Goal: Task Accomplishment & Management: Use online tool/utility

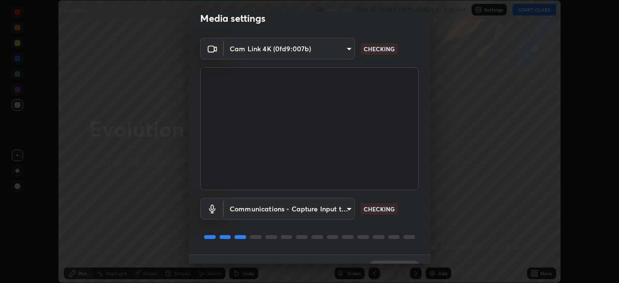
scroll to position [34, 0]
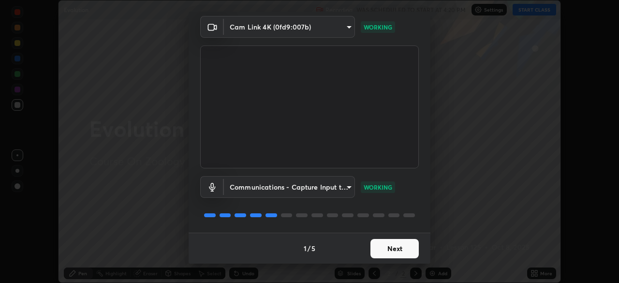
click at [384, 247] on button "Next" at bounding box center [395, 248] width 48 height 19
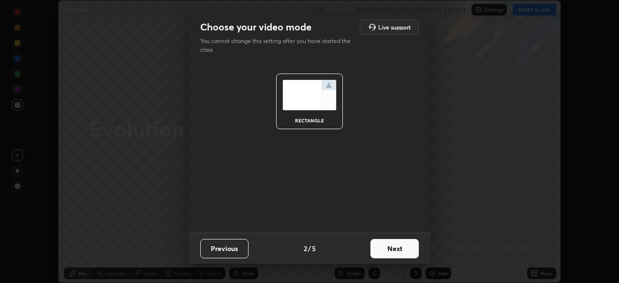
scroll to position [0, 0]
click at [388, 248] on button "Next" at bounding box center [395, 248] width 48 height 19
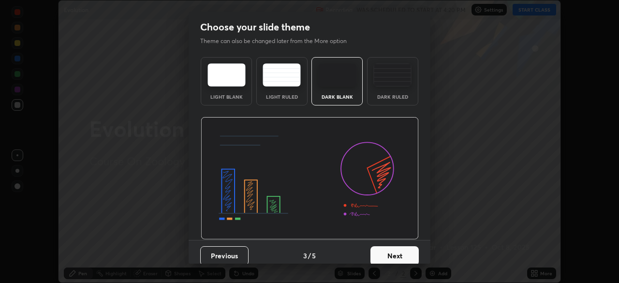
click at [386, 252] on button "Next" at bounding box center [395, 255] width 48 height 19
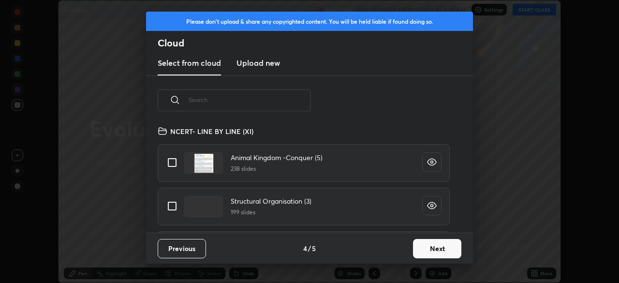
scroll to position [107, 311]
click at [225, 103] on input "text" at bounding box center [250, 99] width 122 height 41
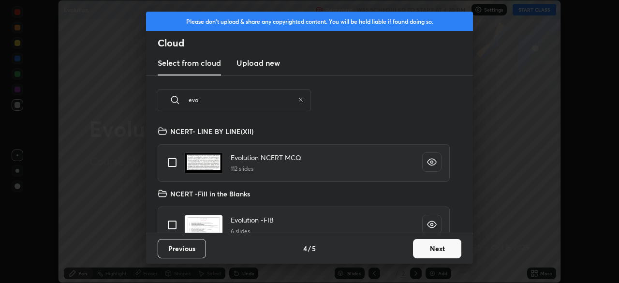
type input "evol"
click at [173, 164] on input "grid" at bounding box center [172, 162] width 20 height 20
checkbox input "true"
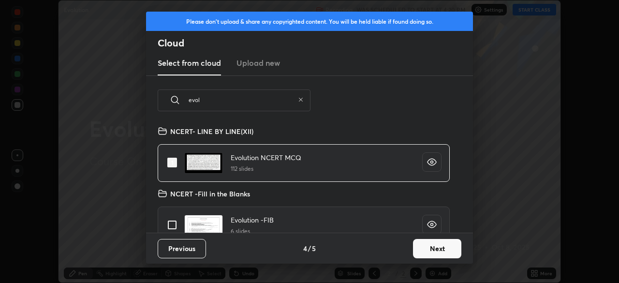
click at [435, 248] on button "Next" at bounding box center [437, 248] width 48 height 19
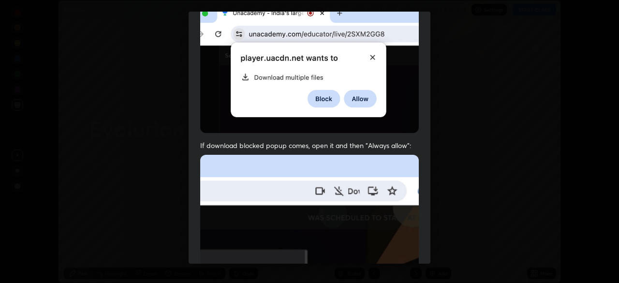
scroll to position [232, 0]
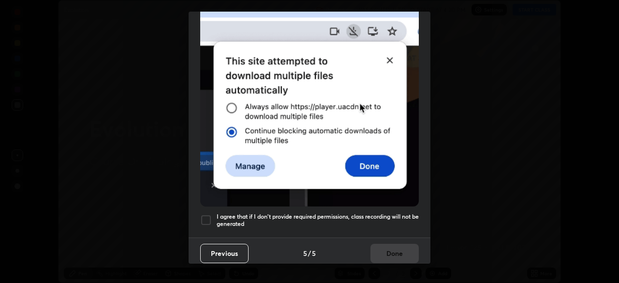
click at [210, 215] on div at bounding box center [206, 220] width 12 height 12
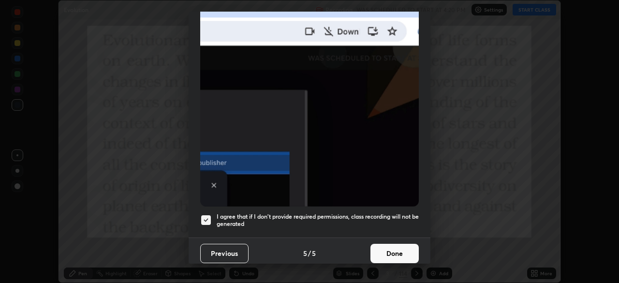
click at [388, 249] on button "Done" at bounding box center [395, 253] width 48 height 19
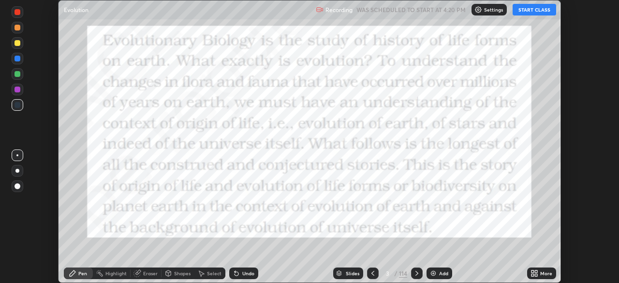
click at [347, 271] on div "Slides" at bounding box center [353, 273] width 14 height 5
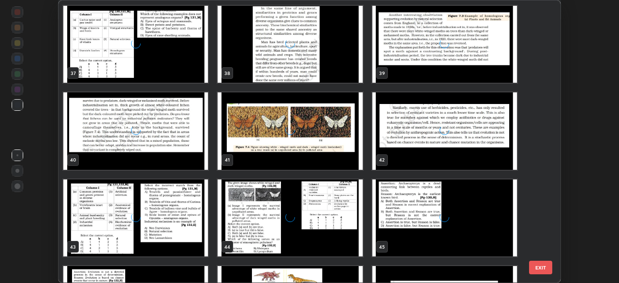
scroll to position [1089, 0]
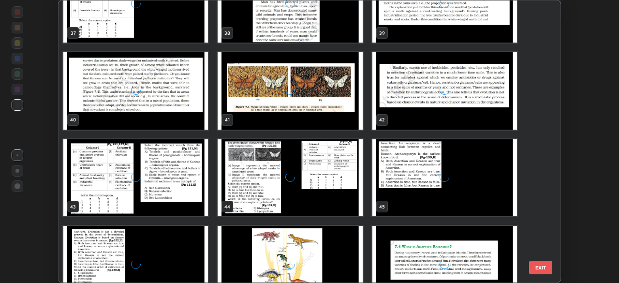
click at [268, 224] on div "37 38 39 40 41 42 43 44 45 46 47 48 49 50 51" at bounding box center [301, 141] width 485 height 282
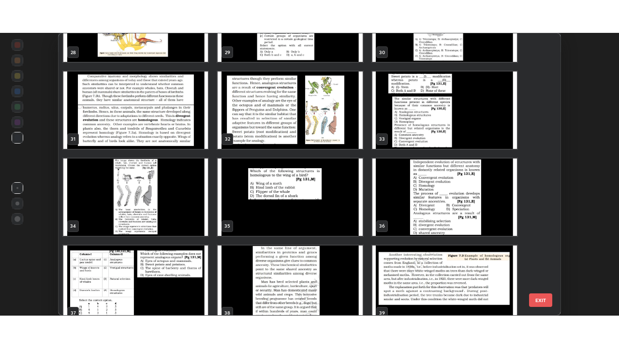
scroll to position [839, 0]
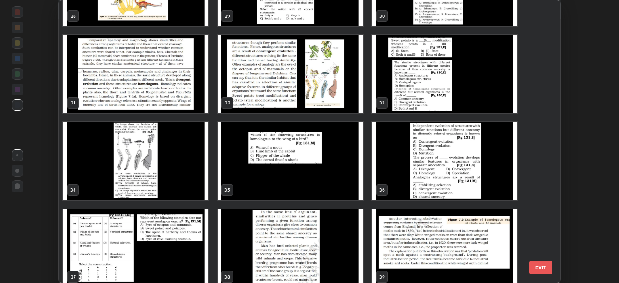
click at [415, 177] on img "grid" at bounding box center [445, 160] width 145 height 77
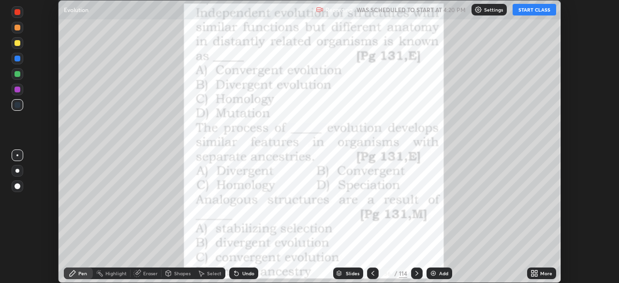
click at [440, 271] on div "Add" at bounding box center [443, 273] width 9 height 5
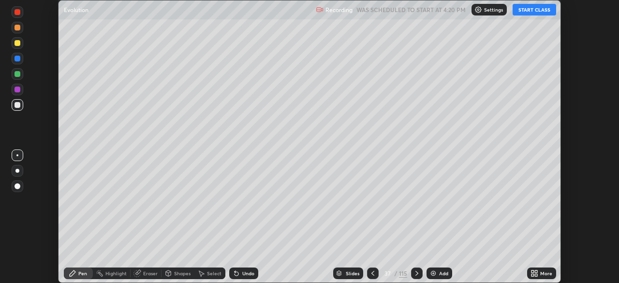
click at [529, 11] on button "START CLASS" at bounding box center [535, 10] width 44 height 12
click at [534, 273] on icon at bounding box center [535, 273] width 8 height 8
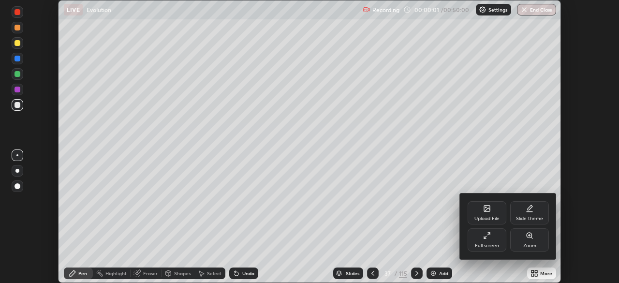
click at [487, 235] on icon at bounding box center [487, 236] width 8 height 8
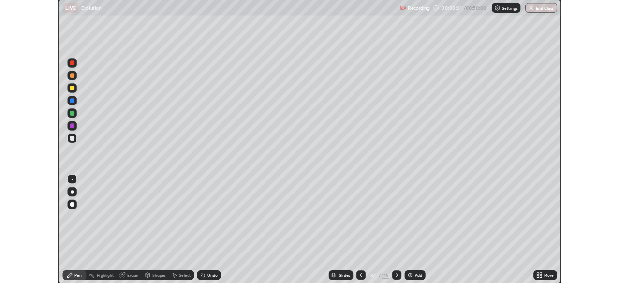
scroll to position [348, 619]
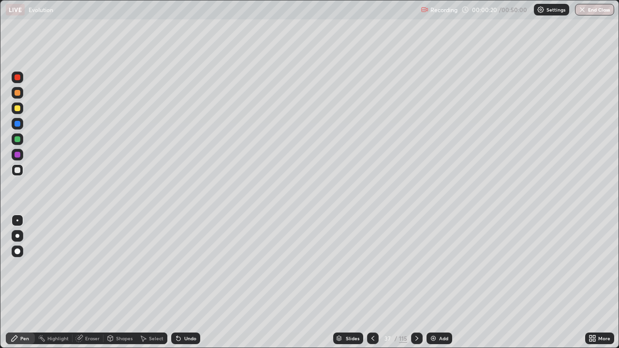
click at [22, 110] on div at bounding box center [18, 109] width 12 height 12
click at [20, 174] on div at bounding box center [18, 171] width 12 height 12
click at [17, 140] on div at bounding box center [18, 139] width 6 height 6
click at [18, 108] on div at bounding box center [18, 108] width 6 height 6
click at [20, 170] on div at bounding box center [18, 170] width 6 height 6
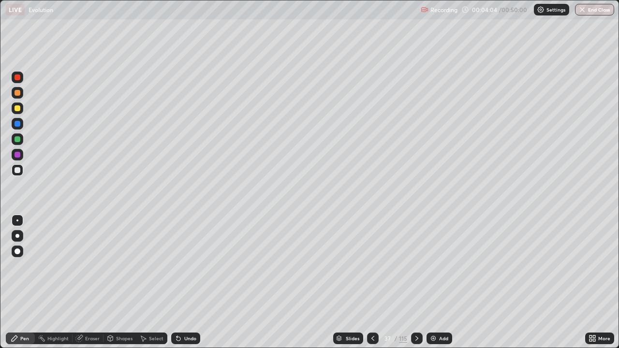
click at [18, 139] on div at bounding box center [18, 139] width 6 height 6
click at [441, 283] on div "Add" at bounding box center [440, 339] width 26 height 12
click at [18, 170] on div at bounding box center [18, 170] width 6 height 6
click at [21, 95] on div at bounding box center [18, 93] width 12 height 12
click at [192, 283] on div "Undo" at bounding box center [190, 338] width 12 height 5
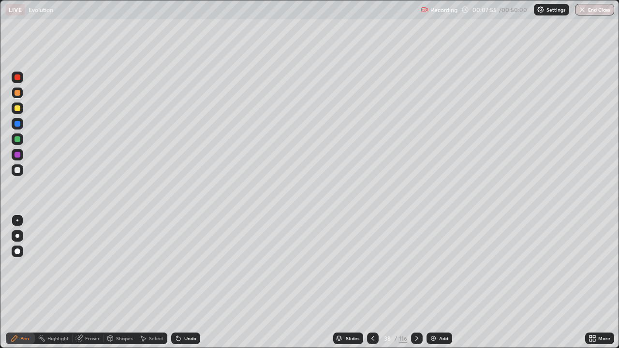
click at [186, 283] on div "Undo" at bounding box center [190, 338] width 12 height 5
click at [17, 170] on div at bounding box center [18, 170] width 6 height 6
click at [17, 94] on div at bounding box center [18, 93] width 6 height 6
click at [192, 283] on div "Undo" at bounding box center [185, 339] width 29 height 12
click at [185, 283] on div "Undo" at bounding box center [185, 339] width 29 height 12
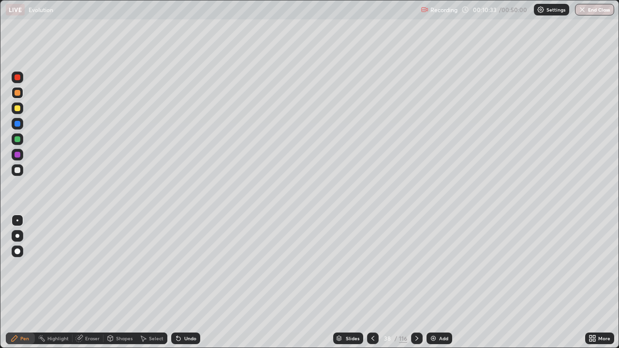
click at [180, 283] on icon at bounding box center [179, 339] width 8 height 8
click at [18, 170] on div at bounding box center [18, 170] width 6 height 6
click at [19, 94] on div at bounding box center [18, 93] width 6 height 6
click at [185, 283] on div "Undo" at bounding box center [185, 339] width 29 height 12
click at [184, 283] on div "Undo" at bounding box center [190, 338] width 12 height 5
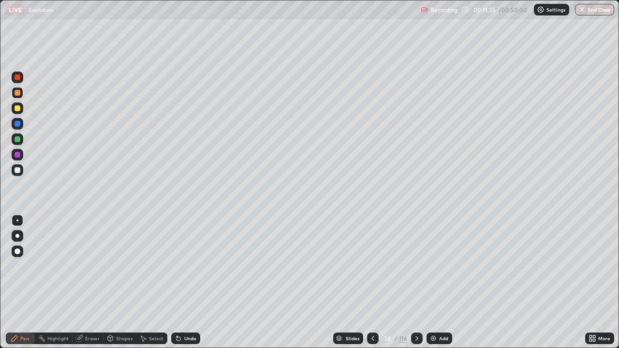
click at [182, 283] on div "Undo" at bounding box center [185, 339] width 29 height 12
click at [18, 170] on div at bounding box center [18, 170] width 6 height 6
click at [19, 108] on div at bounding box center [18, 108] width 6 height 6
click at [18, 171] on div at bounding box center [18, 170] width 6 height 6
click at [18, 140] on div at bounding box center [18, 139] width 6 height 6
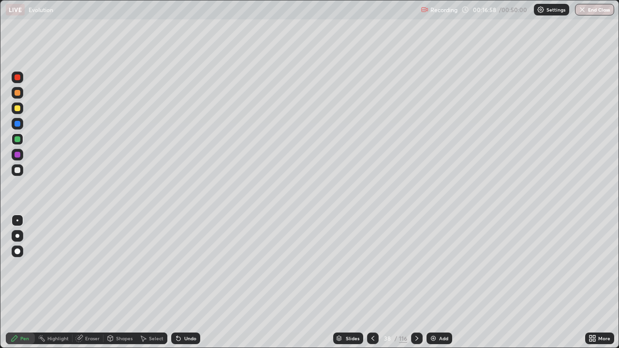
click at [593, 283] on icon at bounding box center [593, 339] width 8 height 8
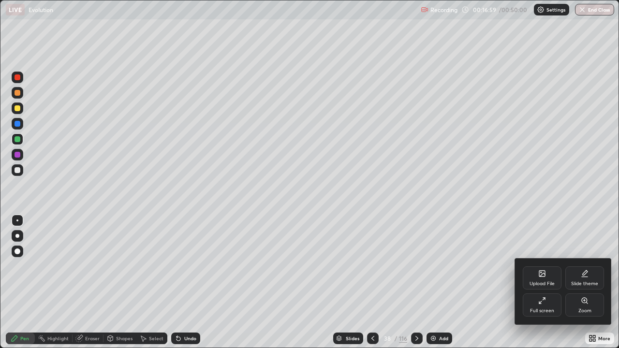
click at [549, 283] on div "Full screen" at bounding box center [542, 305] width 39 height 23
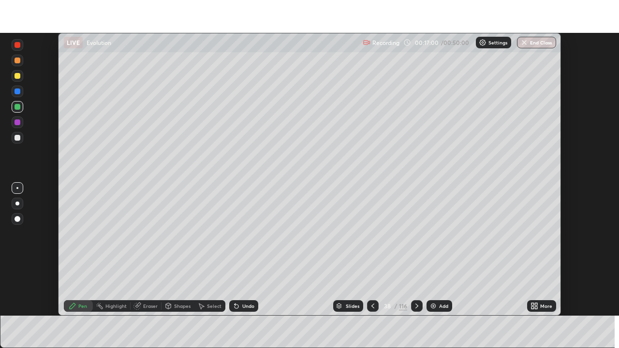
scroll to position [48100, 47764]
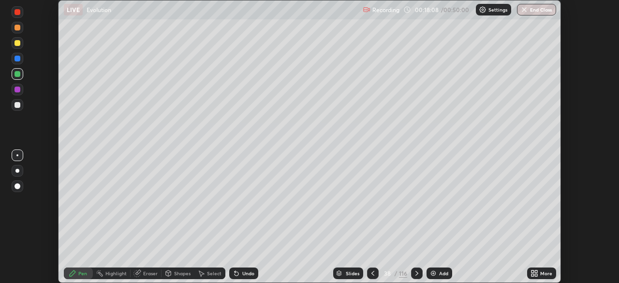
click at [537, 276] on icon at bounding box center [536, 275] width 2 height 2
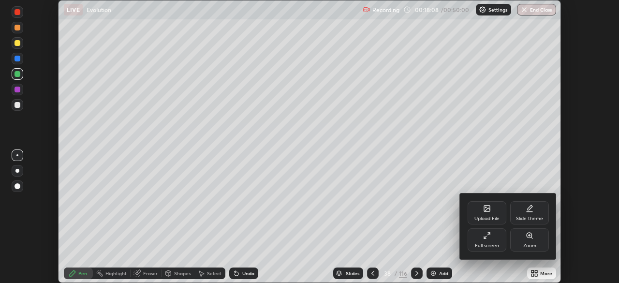
click at [493, 239] on div "Full screen" at bounding box center [487, 239] width 39 height 23
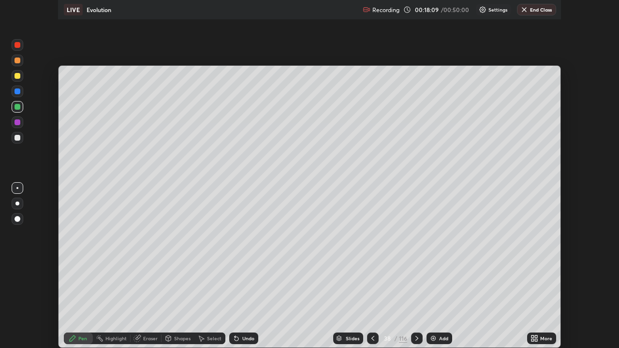
scroll to position [348, 619]
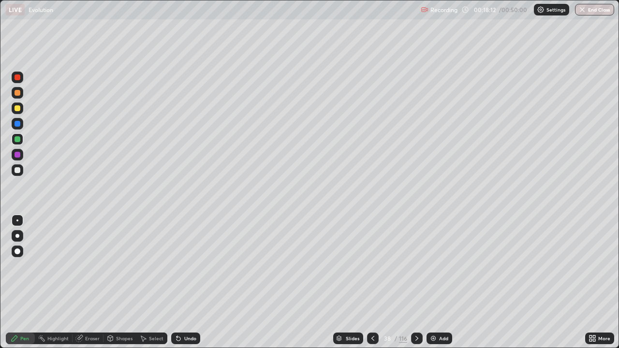
click at [434, 283] on img at bounding box center [434, 339] width 8 height 8
click at [23, 110] on div at bounding box center [18, 109] width 12 height 12
click at [374, 283] on icon at bounding box center [374, 339] width 8 height 8
click at [416, 283] on icon at bounding box center [417, 339] width 8 height 8
click at [17, 172] on div at bounding box center [18, 170] width 6 height 6
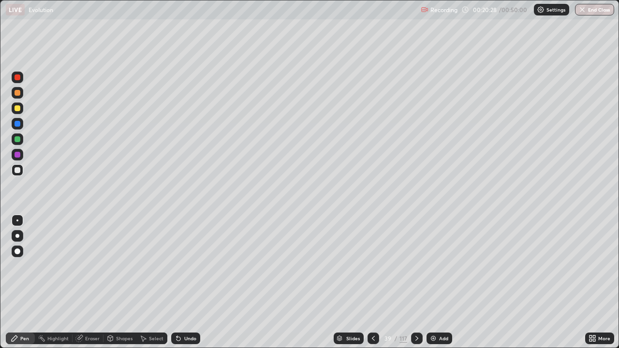
click at [17, 93] on div at bounding box center [18, 93] width 6 height 6
click at [19, 171] on div at bounding box center [18, 170] width 6 height 6
click at [20, 94] on div at bounding box center [18, 93] width 6 height 6
click at [18, 170] on div at bounding box center [18, 170] width 6 height 6
click at [190, 283] on div "Undo" at bounding box center [190, 338] width 12 height 5
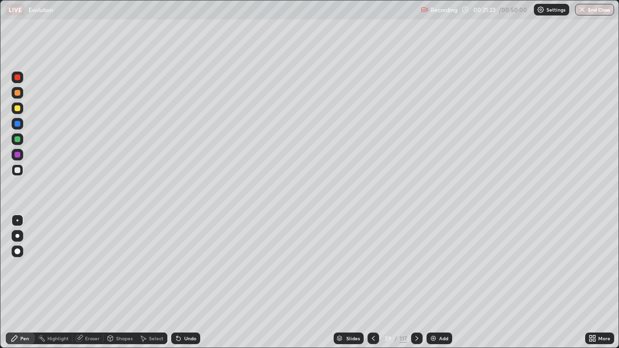
click at [188, 283] on div "Undo" at bounding box center [190, 338] width 12 height 5
click at [187, 283] on div "Undo" at bounding box center [190, 338] width 12 height 5
click at [18, 108] on div at bounding box center [18, 108] width 6 height 6
click at [89, 283] on div "Eraser" at bounding box center [92, 338] width 15 height 5
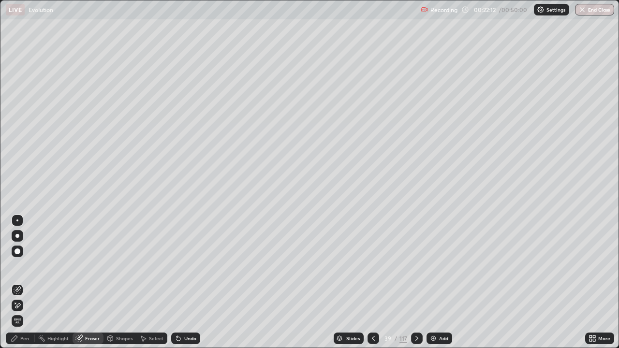
click at [25, 283] on div "Pen" at bounding box center [24, 338] width 9 height 5
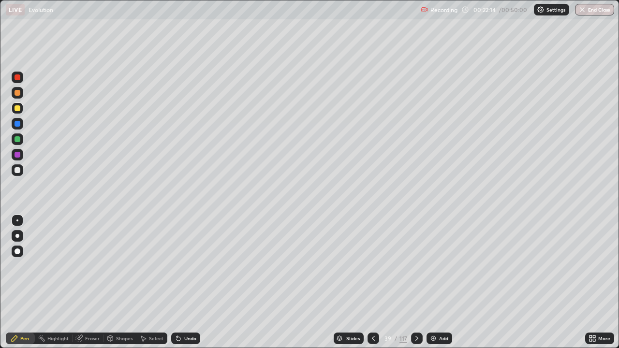
click at [20, 95] on div at bounding box center [18, 93] width 12 height 12
click at [417, 283] on icon at bounding box center [417, 339] width 8 height 8
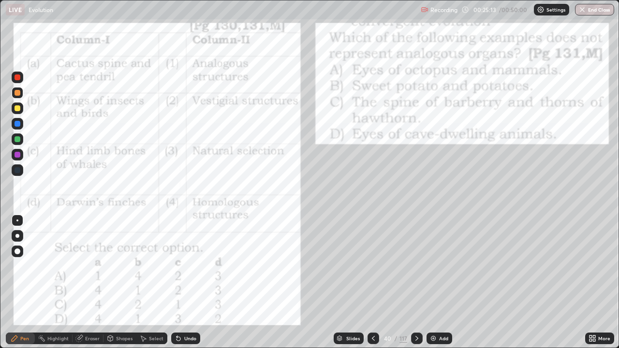
click at [373, 283] on icon at bounding box center [374, 339] width 8 height 8
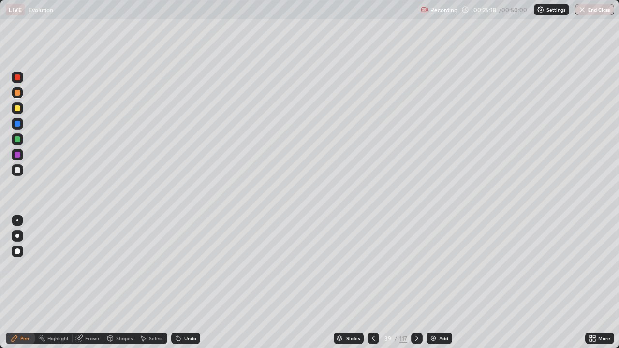
click at [432, 283] on img at bounding box center [434, 339] width 8 height 8
click at [186, 283] on div "Undo" at bounding box center [190, 338] width 12 height 5
click at [185, 283] on div "Undo" at bounding box center [190, 338] width 12 height 5
click at [18, 108] on div at bounding box center [18, 108] width 6 height 6
click at [20, 93] on div at bounding box center [18, 93] width 6 height 6
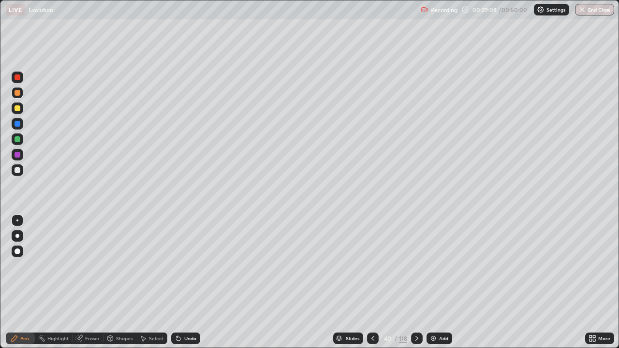
click at [17, 172] on div at bounding box center [18, 170] width 6 height 6
click at [18, 108] on div at bounding box center [18, 108] width 6 height 6
click at [21, 169] on div at bounding box center [18, 171] width 12 height 12
click at [18, 139] on div at bounding box center [18, 139] width 6 height 6
click at [18, 108] on div at bounding box center [18, 108] width 6 height 6
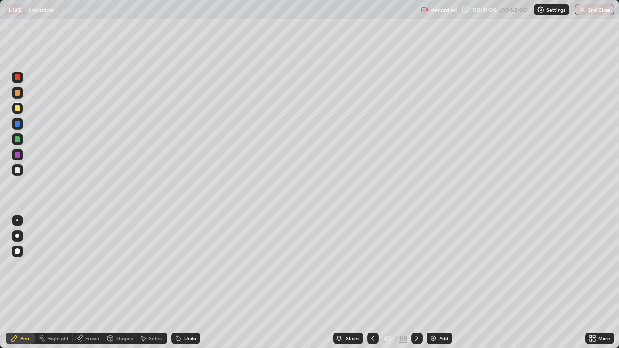
click at [17, 171] on div at bounding box center [18, 170] width 6 height 6
click at [19, 108] on div at bounding box center [18, 108] width 6 height 6
click at [17, 139] on div at bounding box center [18, 139] width 6 height 6
click at [21, 112] on div at bounding box center [18, 109] width 12 height 12
click at [18, 95] on div at bounding box center [18, 93] width 6 height 6
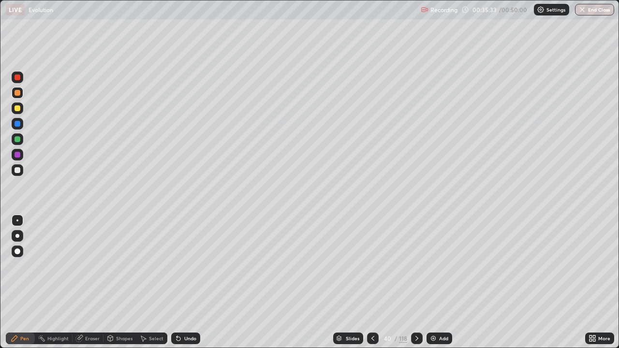
click at [350, 283] on div "Slides" at bounding box center [353, 338] width 14 height 5
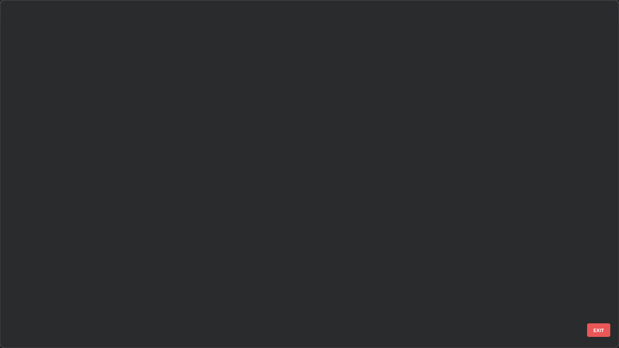
scroll to position [344, 614]
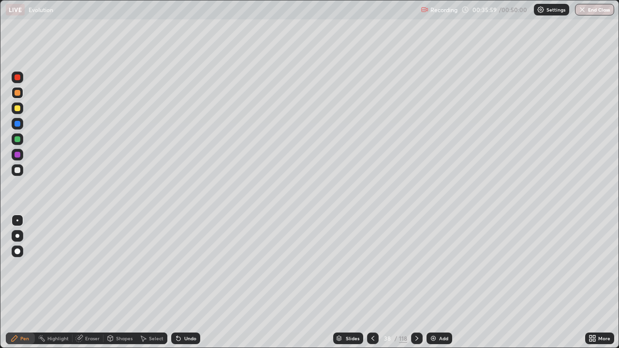
click at [417, 283] on icon at bounding box center [417, 339] width 8 height 8
click at [418, 283] on div at bounding box center [417, 339] width 12 height 12
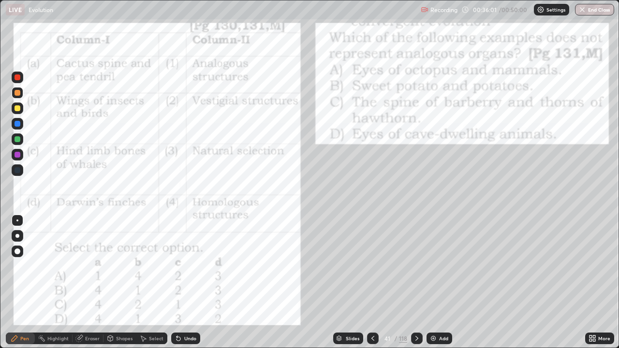
click at [373, 283] on icon at bounding box center [373, 339] width 8 height 8
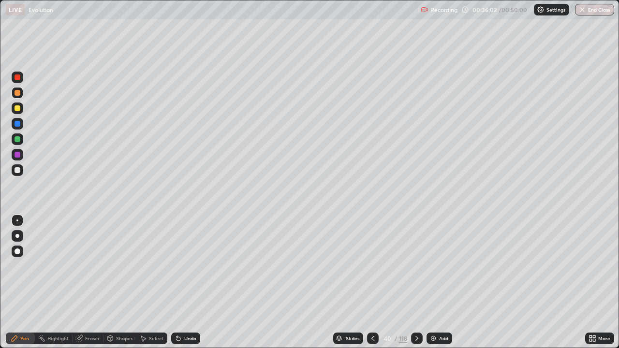
click at [444, 283] on div "Add" at bounding box center [443, 338] width 9 height 5
click at [21, 140] on div at bounding box center [18, 140] width 12 height 12
click at [124, 283] on div "Shapes" at bounding box center [124, 338] width 16 height 5
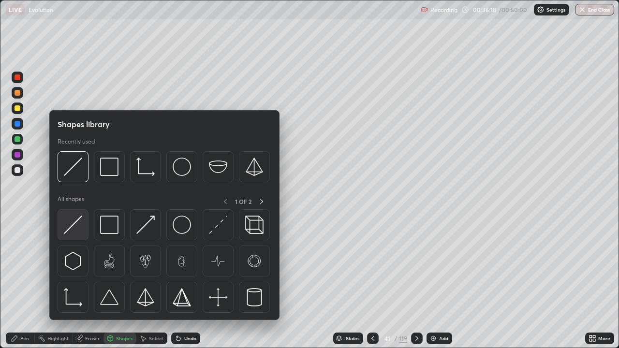
click at [74, 230] on img at bounding box center [73, 225] width 18 height 18
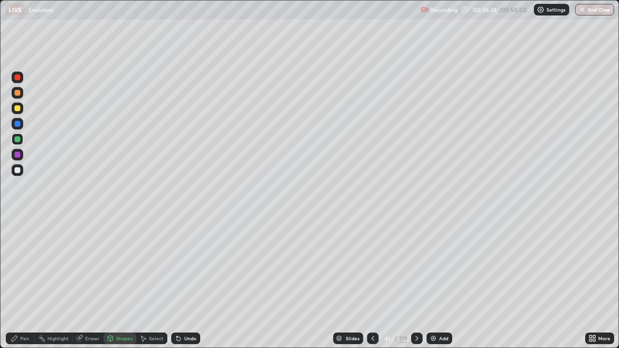
click at [28, 283] on div "Pen" at bounding box center [20, 339] width 29 height 12
click at [19, 110] on div at bounding box center [18, 108] width 6 height 6
click at [123, 283] on div "Shapes" at bounding box center [124, 338] width 16 height 5
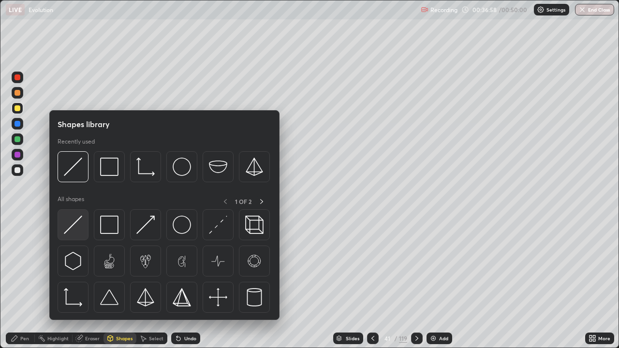
click at [82, 225] on img at bounding box center [73, 225] width 18 height 18
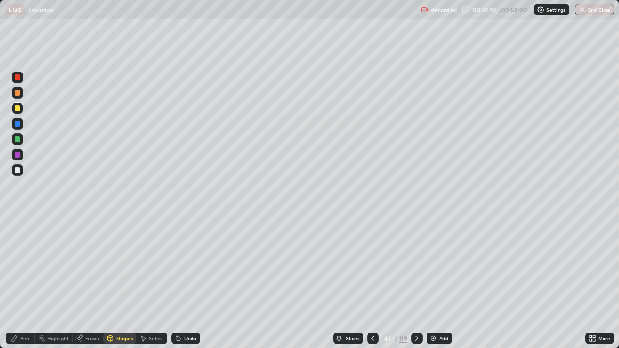
click at [27, 283] on div "Pen" at bounding box center [24, 338] width 9 height 5
click at [18, 139] on div at bounding box center [18, 139] width 6 height 6
click at [18, 109] on div at bounding box center [18, 108] width 6 height 6
click at [20, 173] on div at bounding box center [18, 171] width 12 height 12
click at [19, 107] on div at bounding box center [18, 108] width 6 height 6
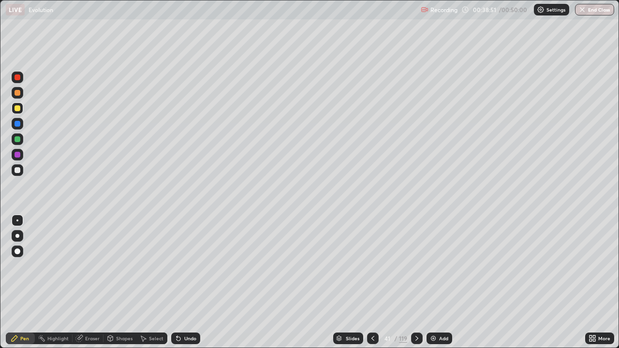
click at [17, 172] on div at bounding box center [18, 170] width 6 height 6
click at [193, 283] on div "Undo" at bounding box center [190, 338] width 12 height 5
click at [17, 110] on div at bounding box center [18, 108] width 6 height 6
click at [121, 283] on div "Shapes" at bounding box center [124, 338] width 16 height 5
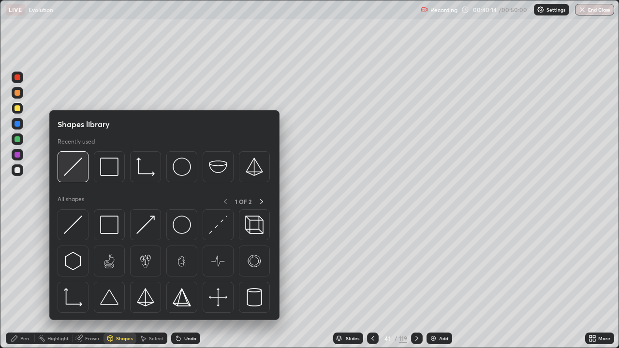
click at [75, 177] on div at bounding box center [73, 166] width 31 height 31
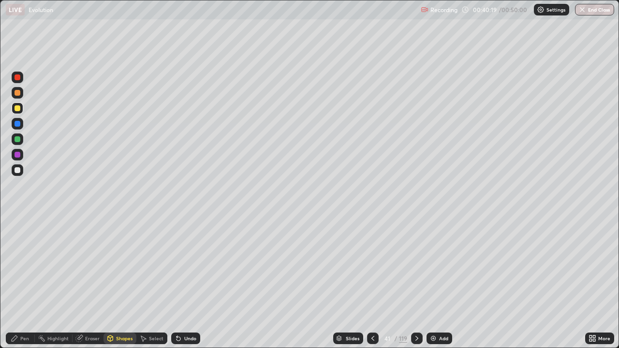
click at [22, 171] on div at bounding box center [18, 171] width 12 height 12
click at [28, 283] on div "Pen" at bounding box center [20, 339] width 29 height 12
click at [122, 283] on div "Shapes" at bounding box center [124, 338] width 16 height 5
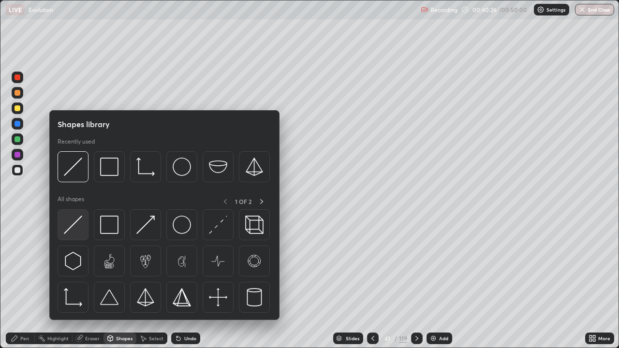
click at [79, 227] on img at bounding box center [73, 225] width 18 height 18
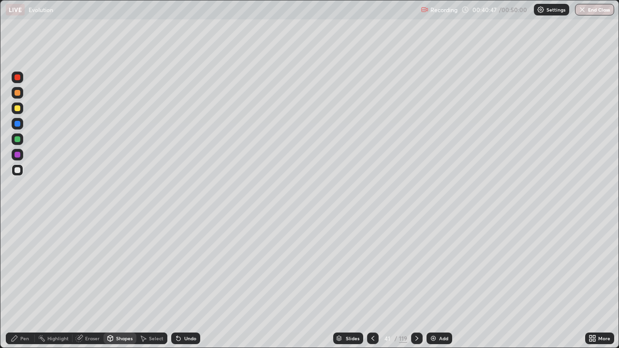
click at [25, 283] on div "Pen" at bounding box center [20, 339] width 29 height 12
click at [17, 110] on div at bounding box center [18, 108] width 6 height 6
click at [21, 171] on div at bounding box center [18, 171] width 12 height 12
click at [21, 110] on div at bounding box center [18, 109] width 12 height 12
click at [17, 140] on div at bounding box center [18, 139] width 6 height 6
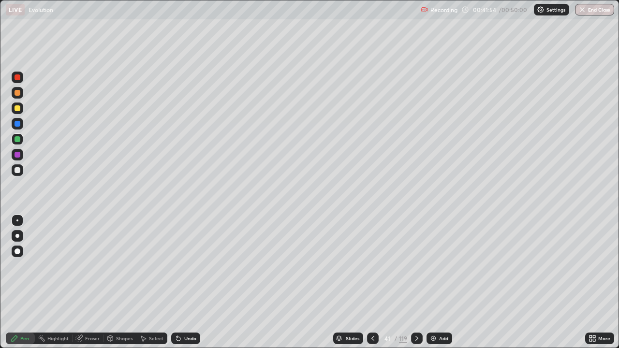
click at [189, 283] on div "Undo" at bounding box center [190, 338] width 12 height 5
click at [192, 283] on div "Undo" at bounding box center [190, 338] width 12 height 5
click at [188, 283] on div "Undo" at bounding box center [190, 338] width 12 height 5
click at [20, 109] on div at bounding box center [18, 108] width 6 height 6
click at [21, 95] on div at bounding box center [18, 93] width 12 height 12
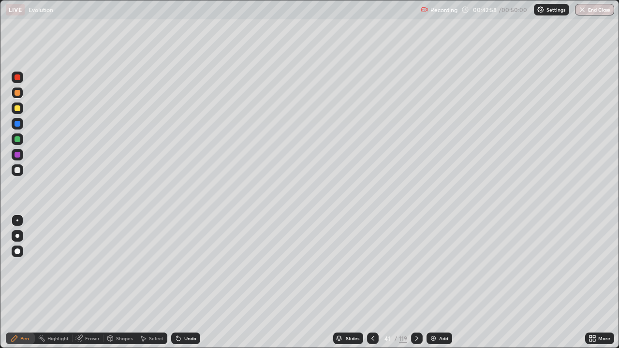
click at [17, 170] on div at bounding box center [18, 170] width 6 height 6
click at [19, 95] on div at bounding box center [18, 93] width 12 height 12
click at [18, 171] on div at bounding box center [18, 170] width 6 height 6
click at [21, 95] on div at bounding box center [18, 93] width 12 height 12
click at [18, 170] on div at bounding box center [18, 170] width 6 height 6
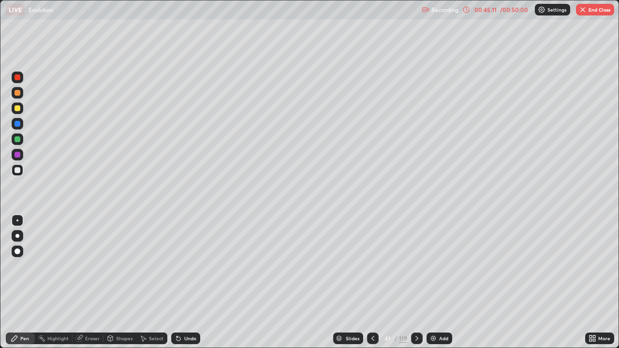
click at [378, 283] on div at bounding box center [373, 338] width 12 height 19
click at [416, 283] on icon at bounding box center [417, 339] width 8 height 8
click at [437, 283] on div "Add" at bounding box center [440, 339] width 26 height 12
click at [436, 283] on img at bounding box center [434, 339] width 8 height 8
click at [18, 108] on div at bounding box center [18, 108] width 6 height 6
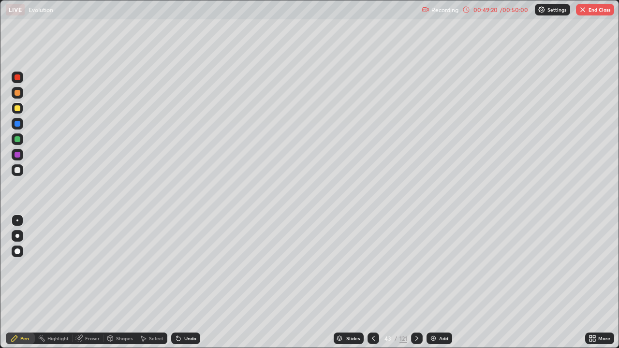
click at [19, 95] on div at bounding box center [18, 93] width 6 height 6
click at [17, 173] on div at bounding box center [18, 170] width 6 height 6
click at [343, 283] on div "Slides" at bounding box center [349, 339] width 30 height 12
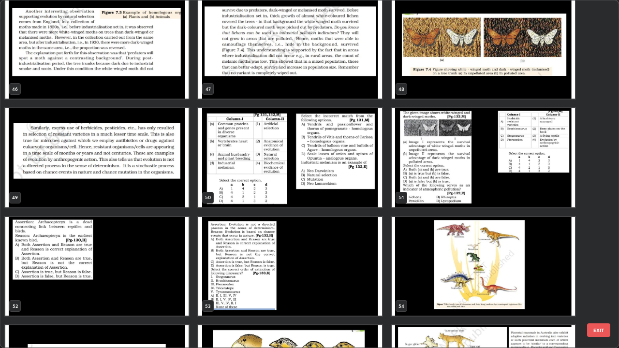
scroll to position [1635, 0]
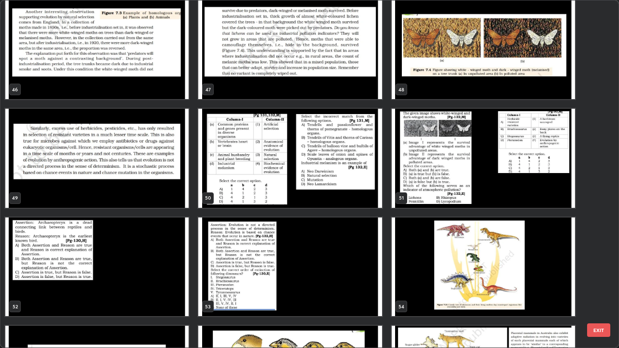
click at [481, 270] on img "grid" at bounding box center [483, 267] width 183 height 99
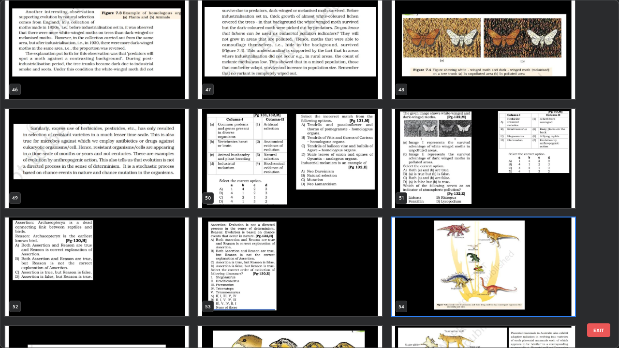
click at [481, 271] on img "grid" at bounding box center [483, 267] width 183 height 99
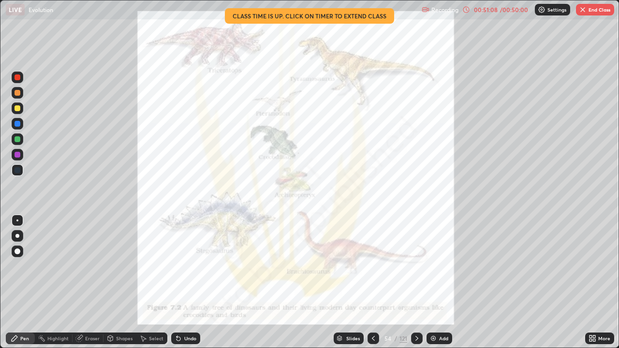
click at [591, 9] on button "End Class" at bounding box center [595, 10] width 38 height 12
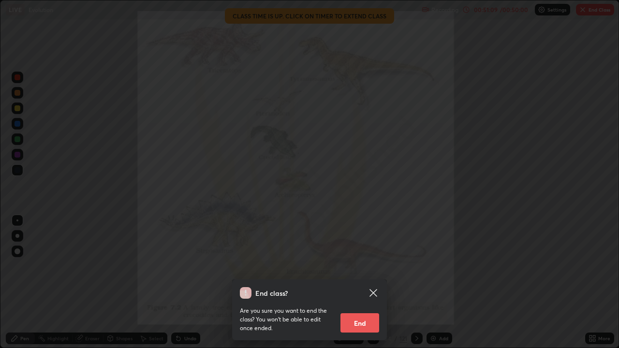
click at [364, 283] on button "End" at bounding box center [360, 323] width 39 height 19
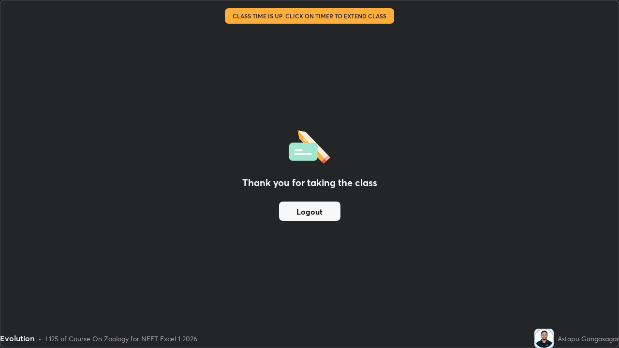
click at [331, 210] on button "Logout" at bounding box center [309, 211] width 61 height 19
click at [329, 213] on button "Logout" at bounding box center [309, 211] width 61 height 19
click at [328, 212] on button "Logout" at bounding box center [309, 211] width 61 height 19
